Goal: Consume media (video, audio): Watch videos, listen to music or podcasts

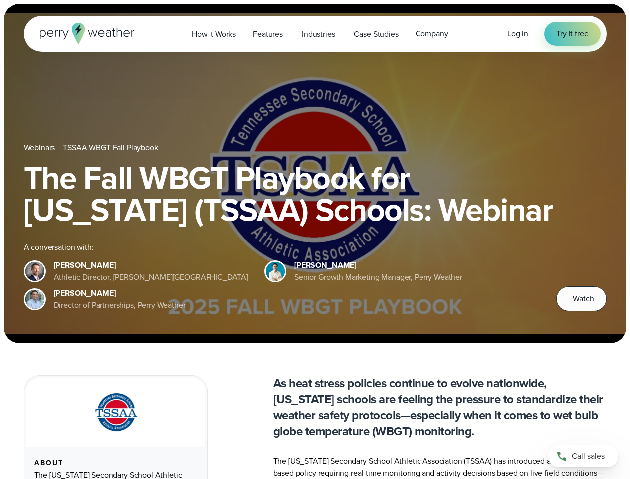
click at [315, 239] on div "The Fall WBGT Playbook for [US_STATE] (TSSAA) Schools: Webinar A conversation w…" at bounding box center [315, 237] width 583 height 150
click at [315, 34] on span "Industries" at bounding box center [318, 34] width 33 height 12
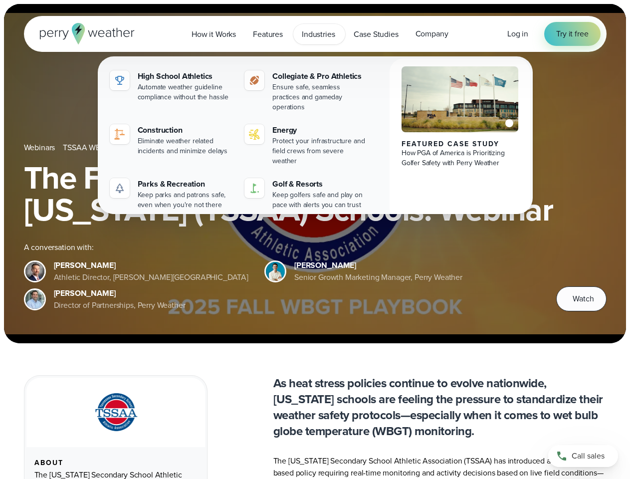
click at [315, 174] on h1 "The Fall WBGT Playbook for [US_STATE] (TSSAA) Schools: Webinar" at bounding box center [315, 194] width 583 height 64
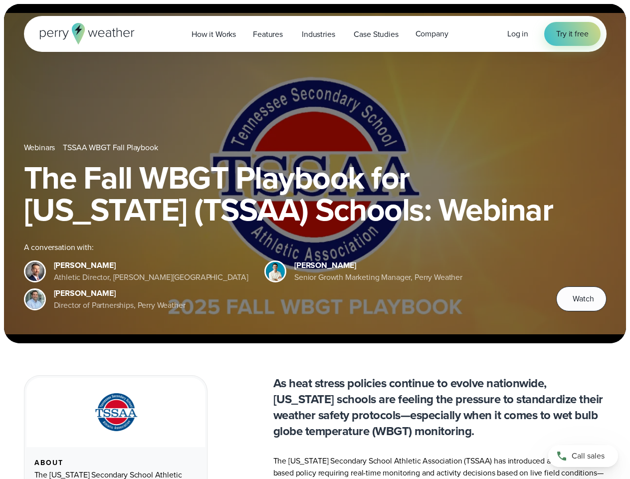
click at [111, 148] on link "TSSAA WBGT Fall Playbook" at bounding box center [110, 148] width 95 height 12
click at [581, 299] on span "Watch" at bounding box center [583, 299] width 21 height 12
